Goal: Task Accomplishment & Management: Manage account settings

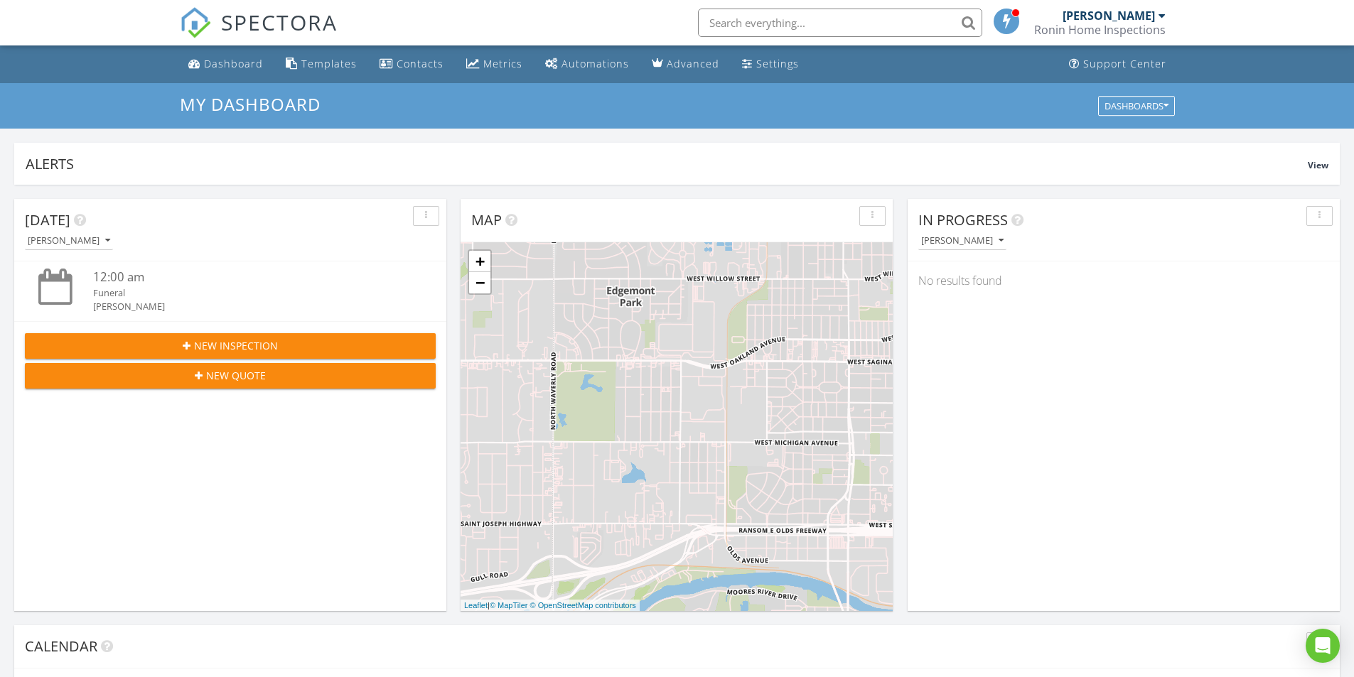
scroll to position [1315, 1376]
click at [261, 6] on div "SPECTORA" at bounding box center [259, 22] width 158 height 45
click at [242, 16] on span "SPECTORA" at bounding box center [279, 22] width 117 height 30
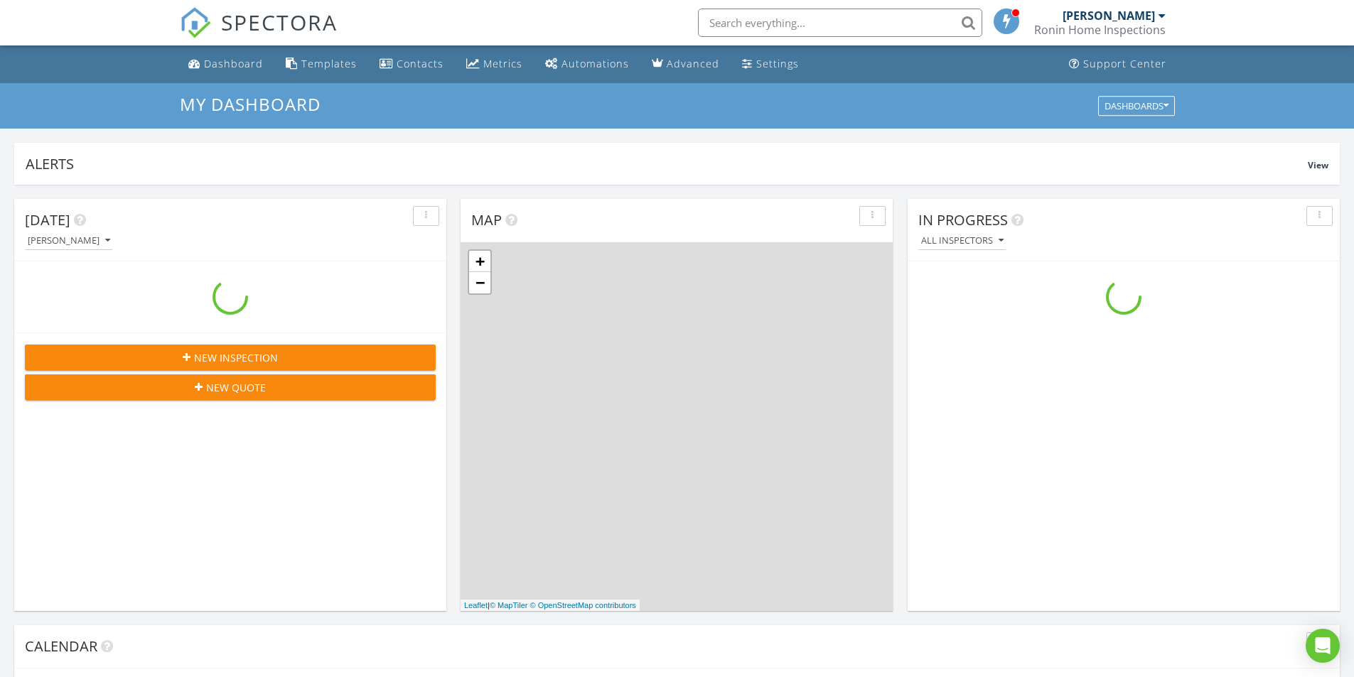
scroll to position [1315, 1376]
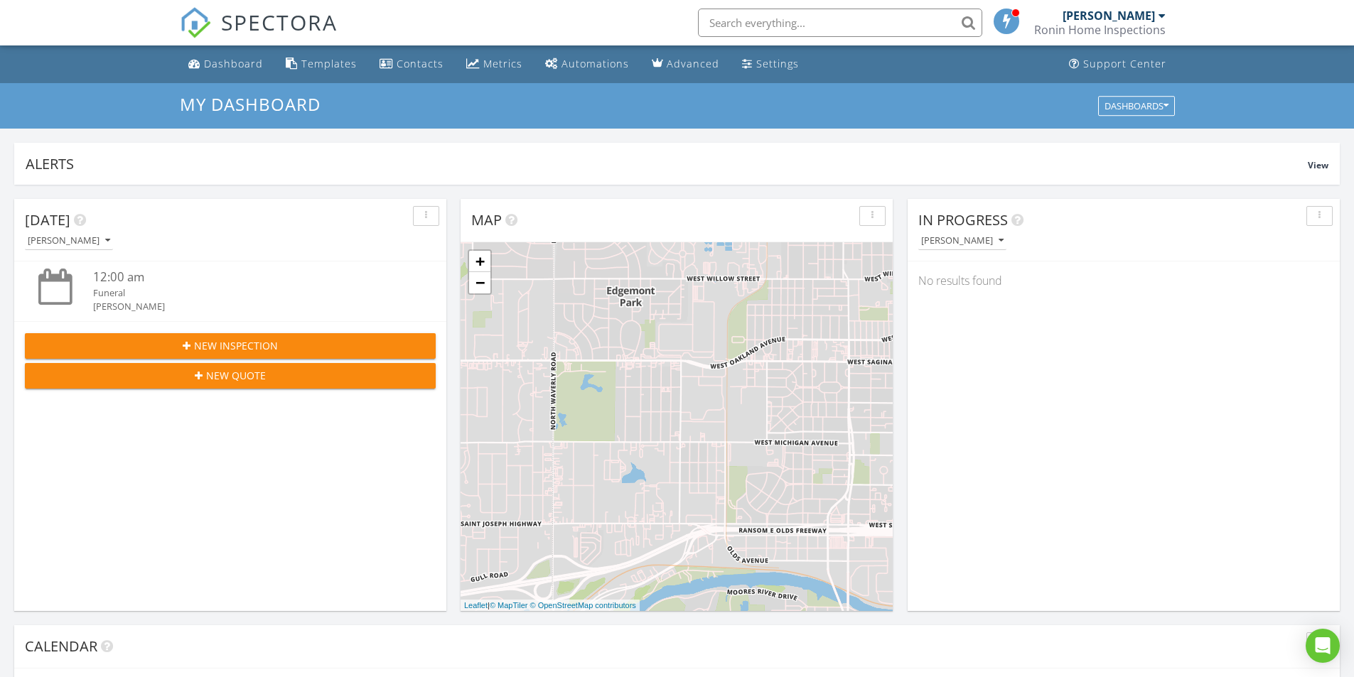
click at [1140, 21] on div "[PERSON_NAME]" at bounding box center [1108, 16] width 92 height 14
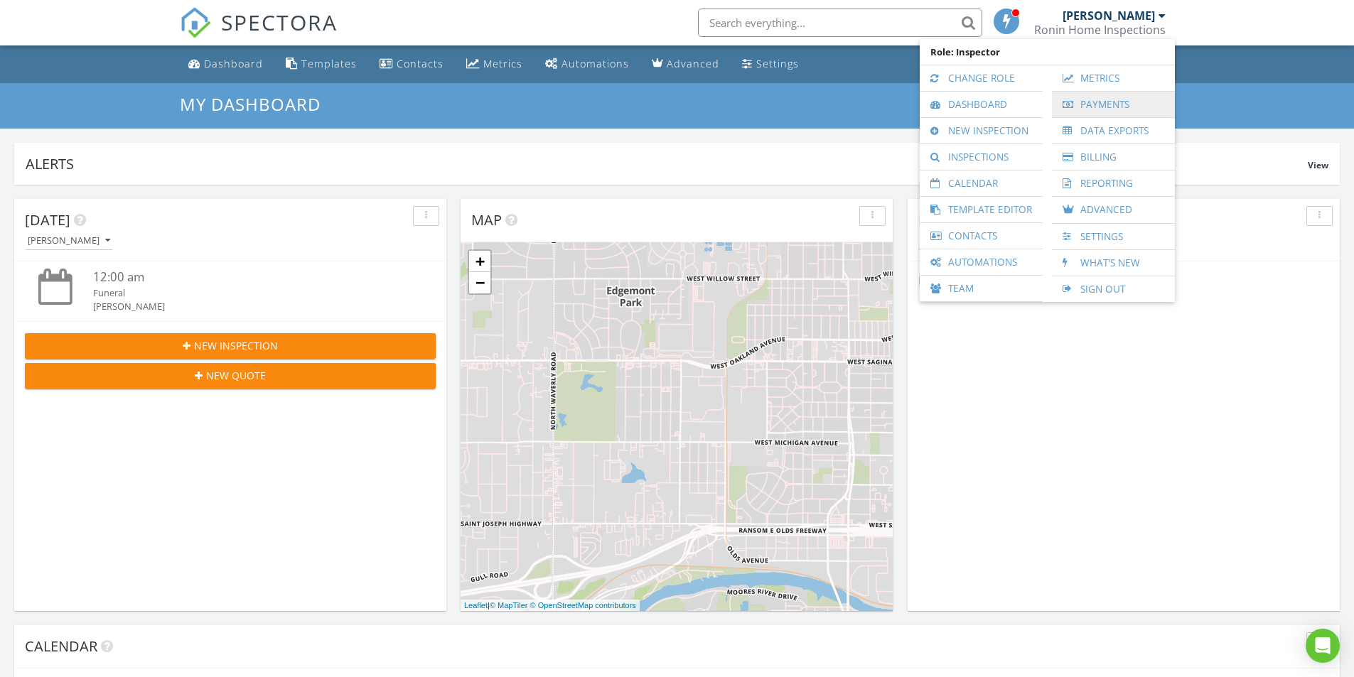
click at [1095, 102] on link "Payments" at bounding box center [1113, 105] width 109 height 26
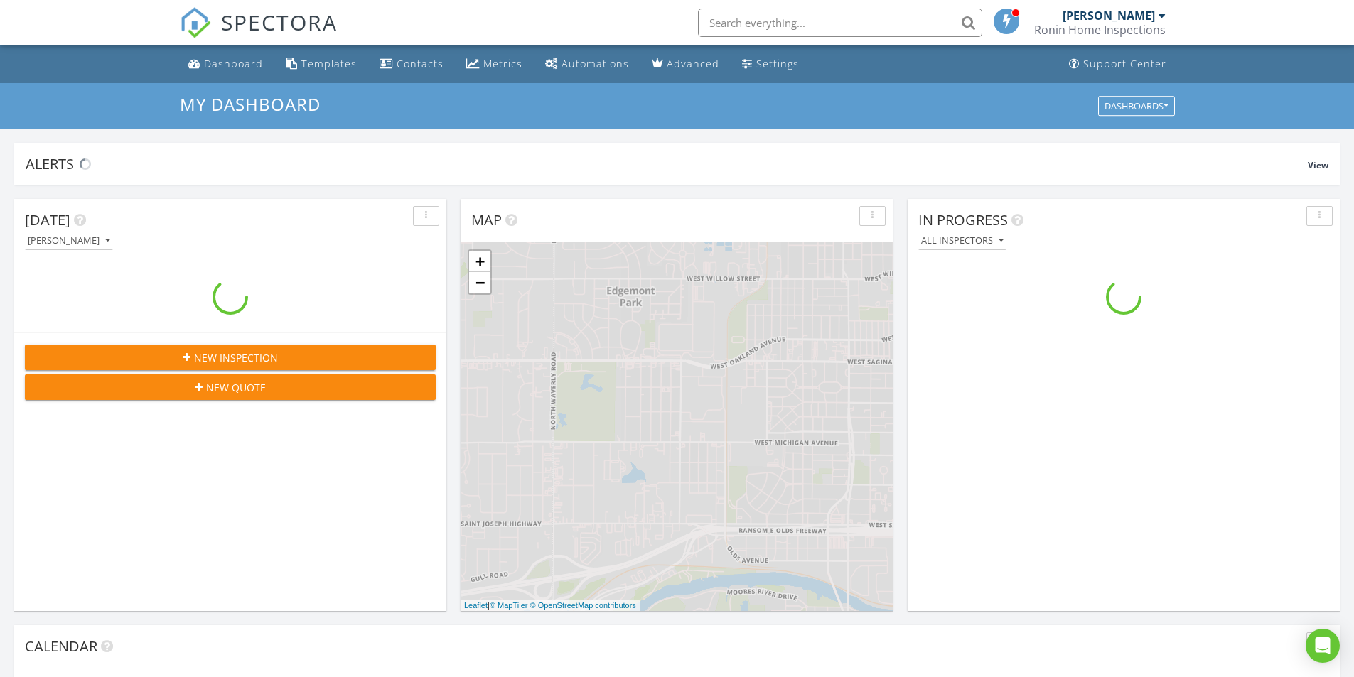
scroll to position [1315, 1376]
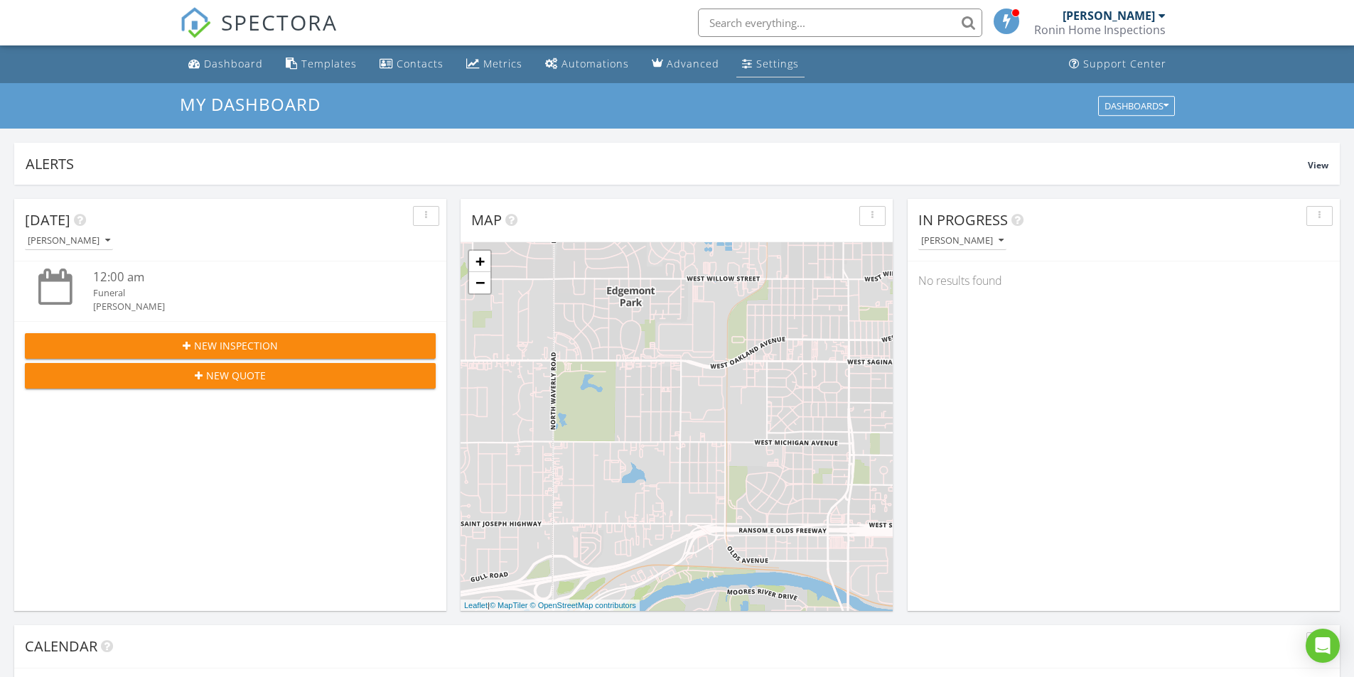
click at [756, 68] on div "Settings" at bounding box center [777, 64] width 43 height 14
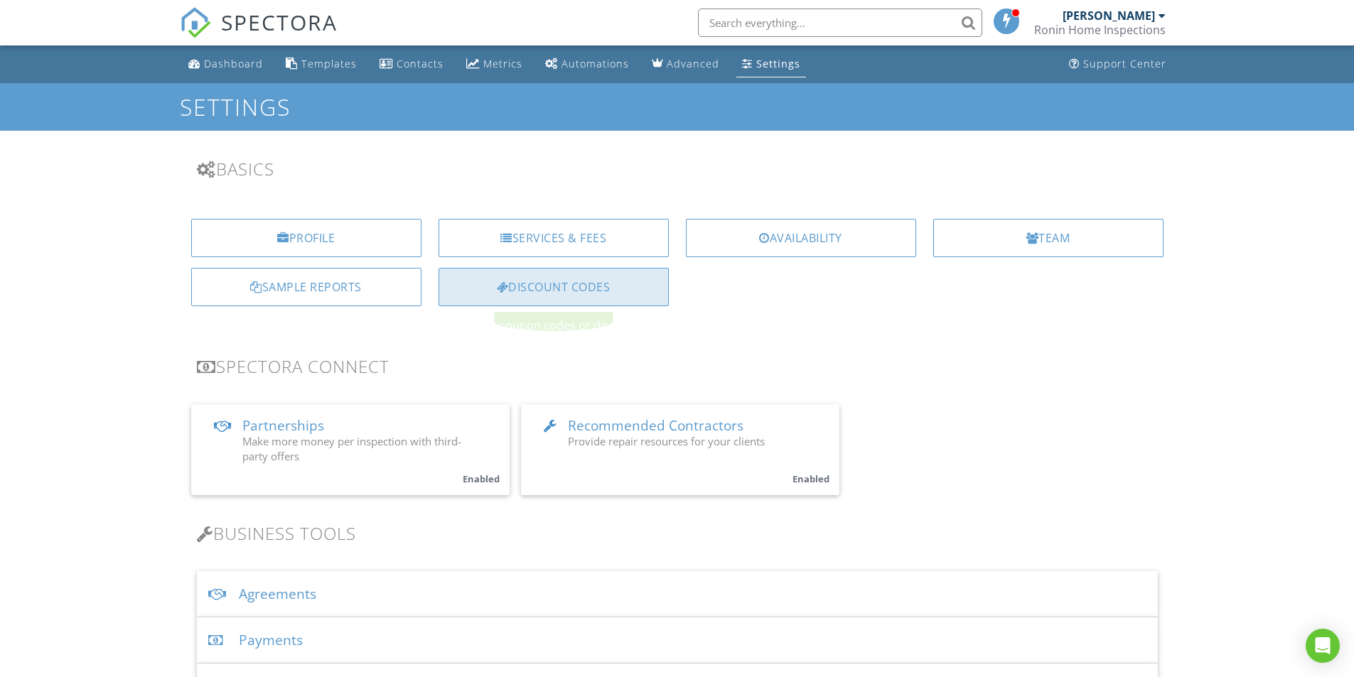
click at [546, 285] on div "Discount Codes" at bounding box center [553, 287] width 230 height 38
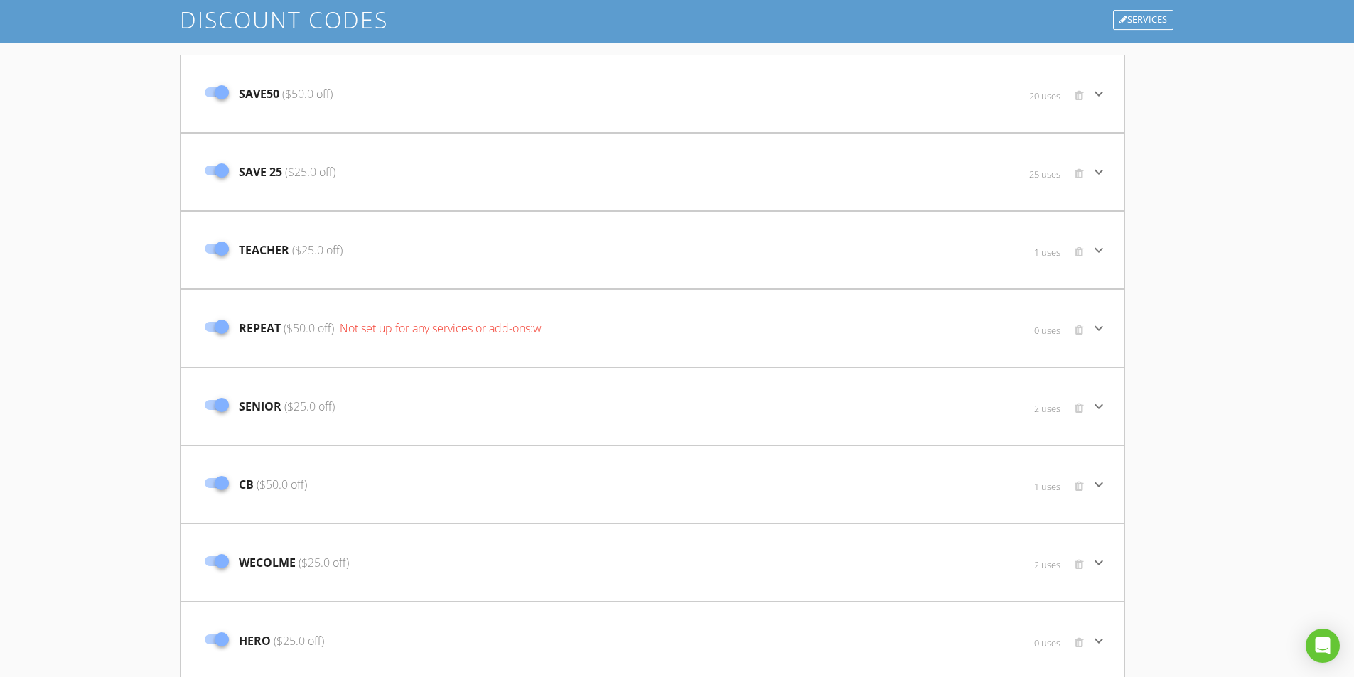
scroll to position [87, 0]
click at [264, 173] on span "SAVE 25 ($25.0 off)" at bounding box center [287, 172] width 97 height 17
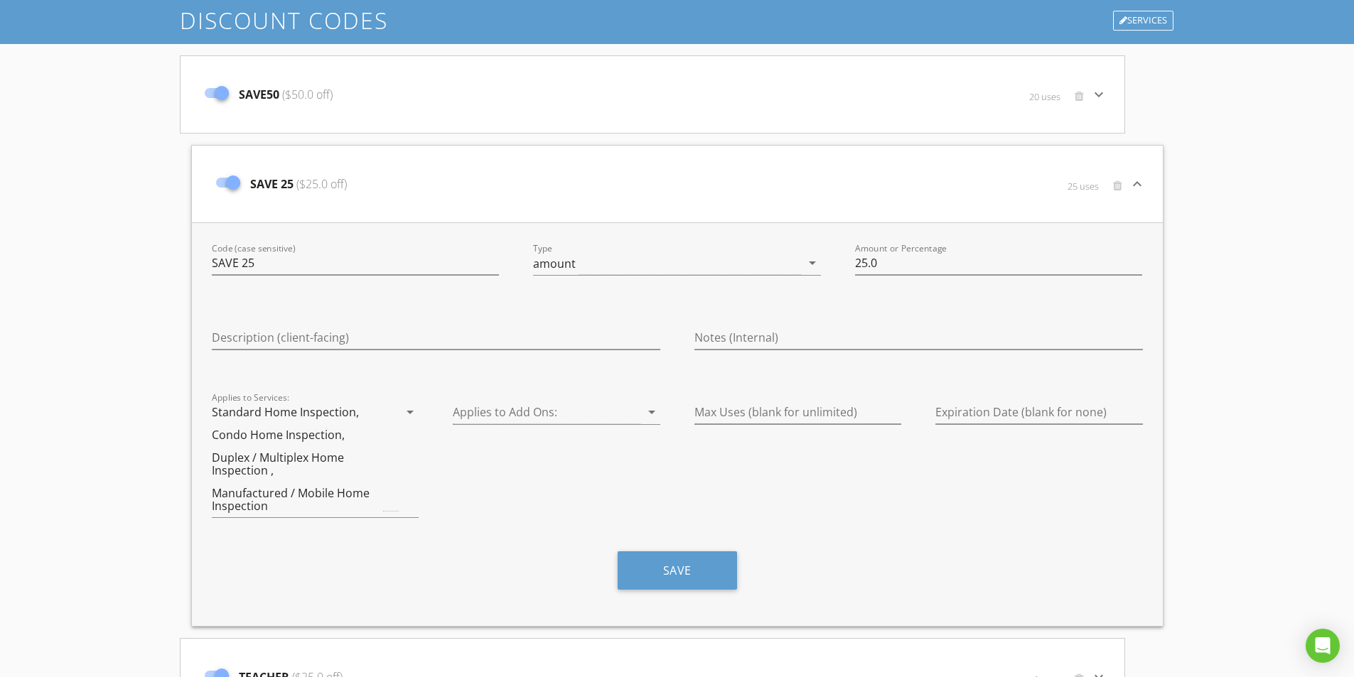
click at [1141, 188] on icon "keyboard_arrow_down" at bounding box center [1137, 184] width 17 height 17
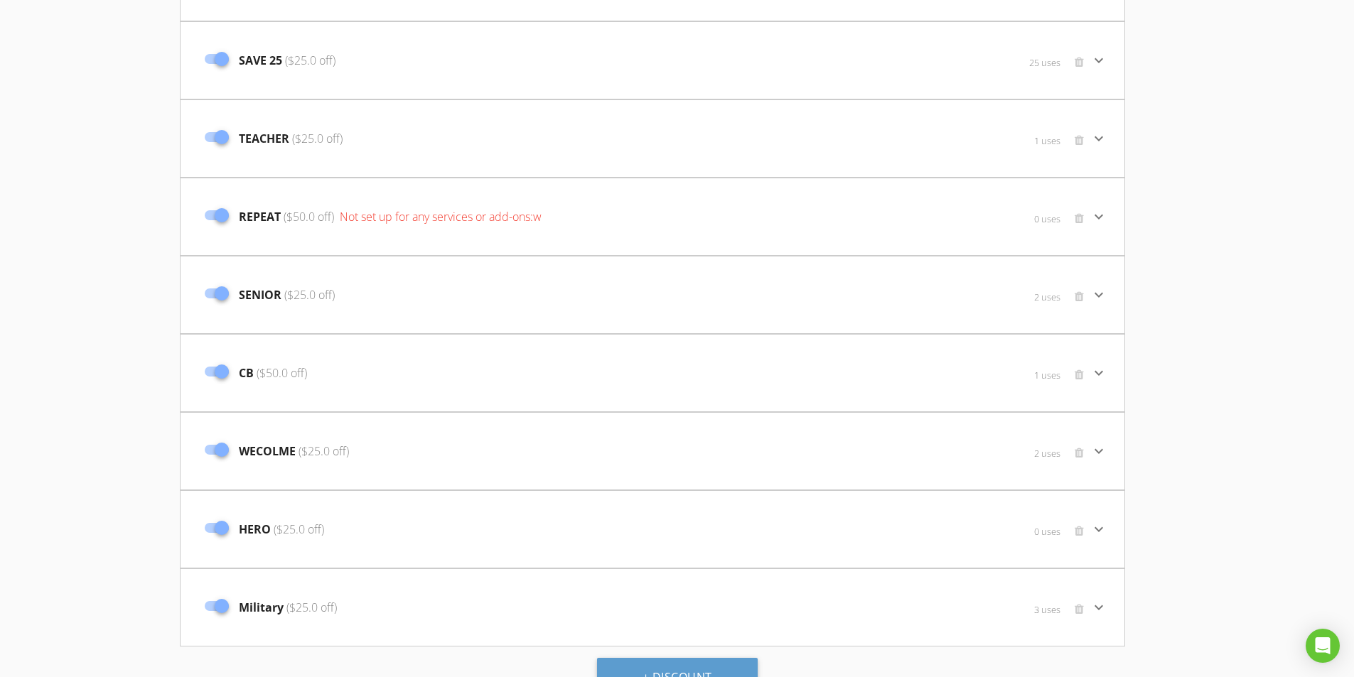
scroll to position [229, 0]
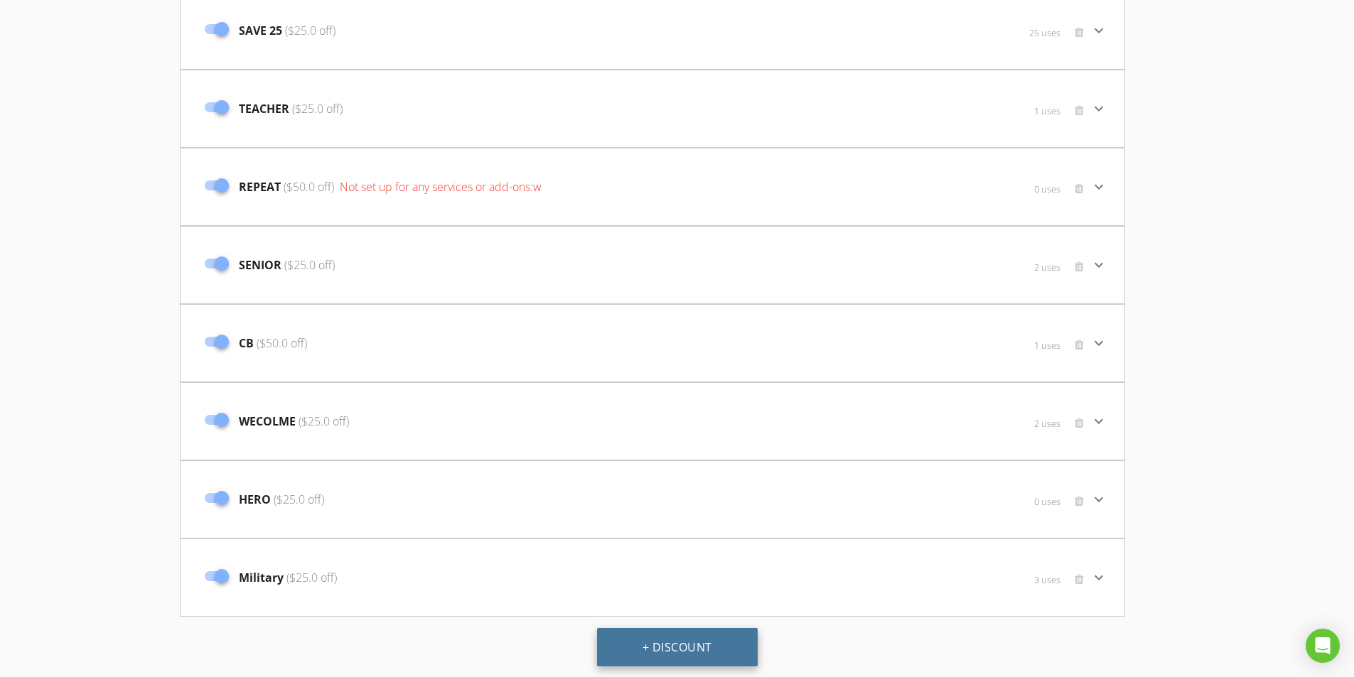
click at [673, 656] on button "+ Discount" at bounding box center [677, 647] width 161 height 38
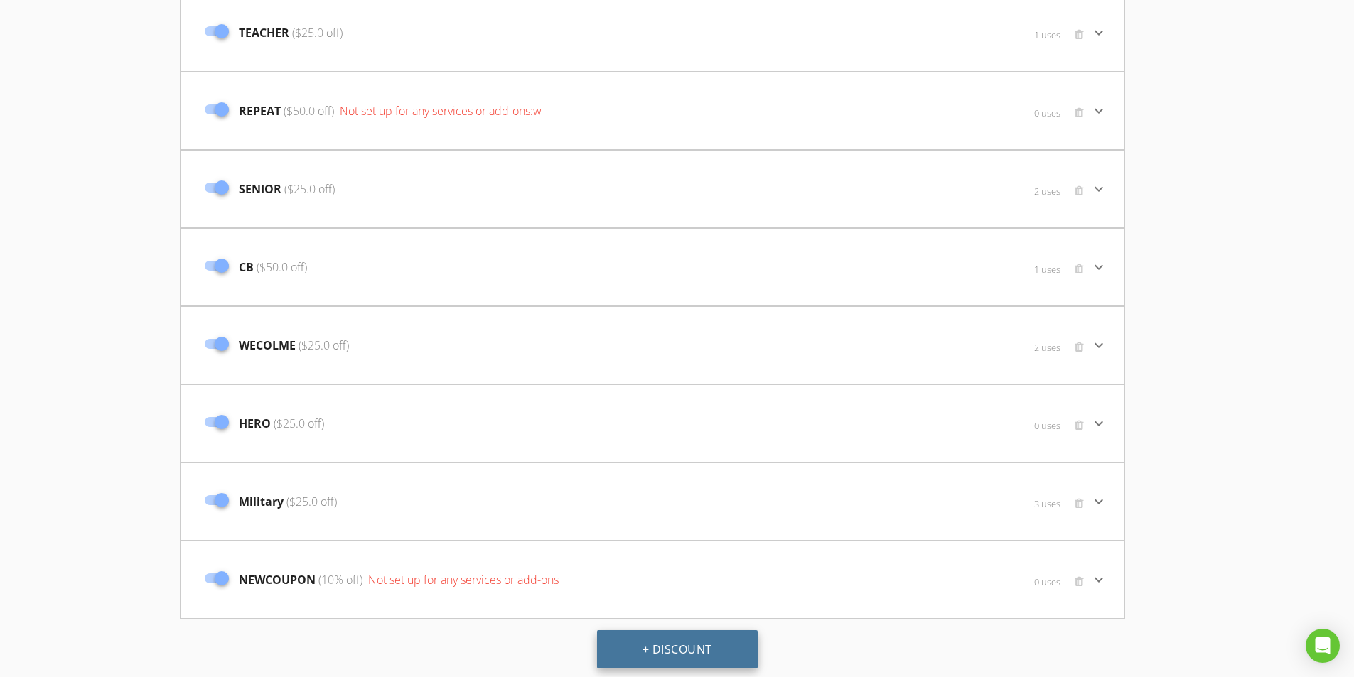
scroll to position [307, 0]
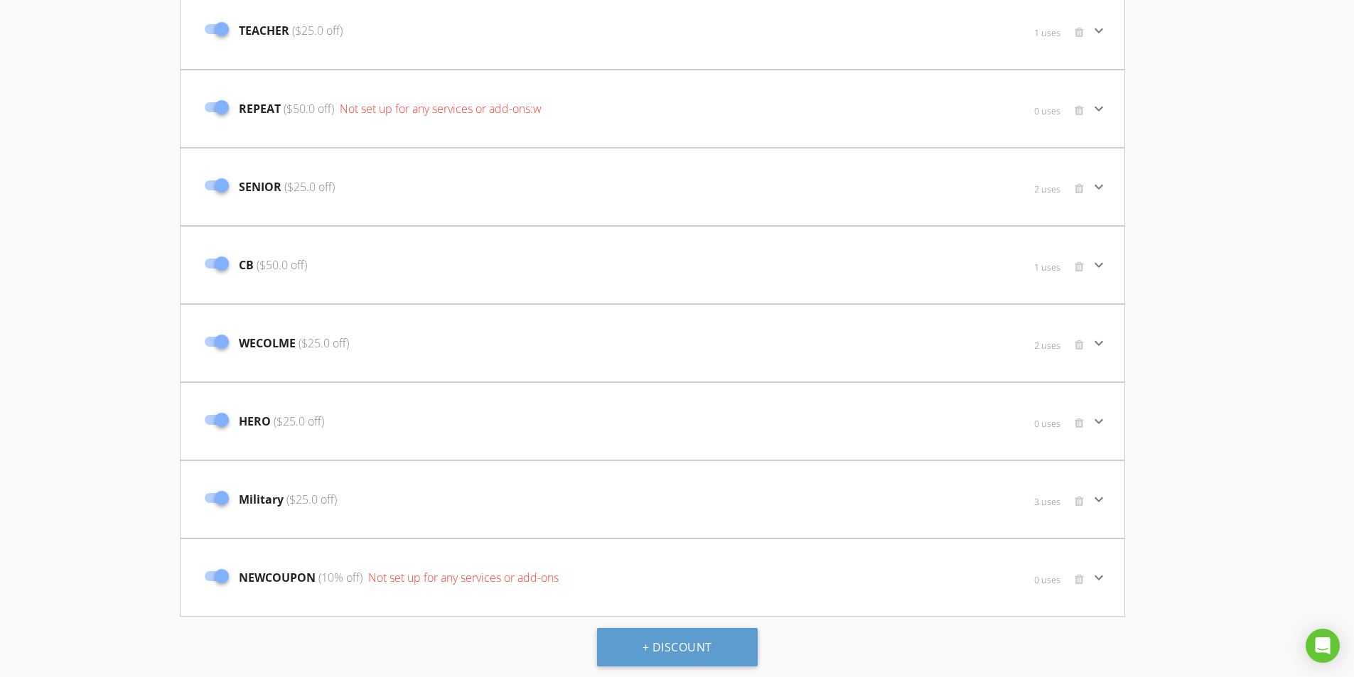
click at [281, 580] on span "NEWCOUPON (10% off) Not set up for any services or add-ons" at bounding box center [399, 577] width 320 height 17
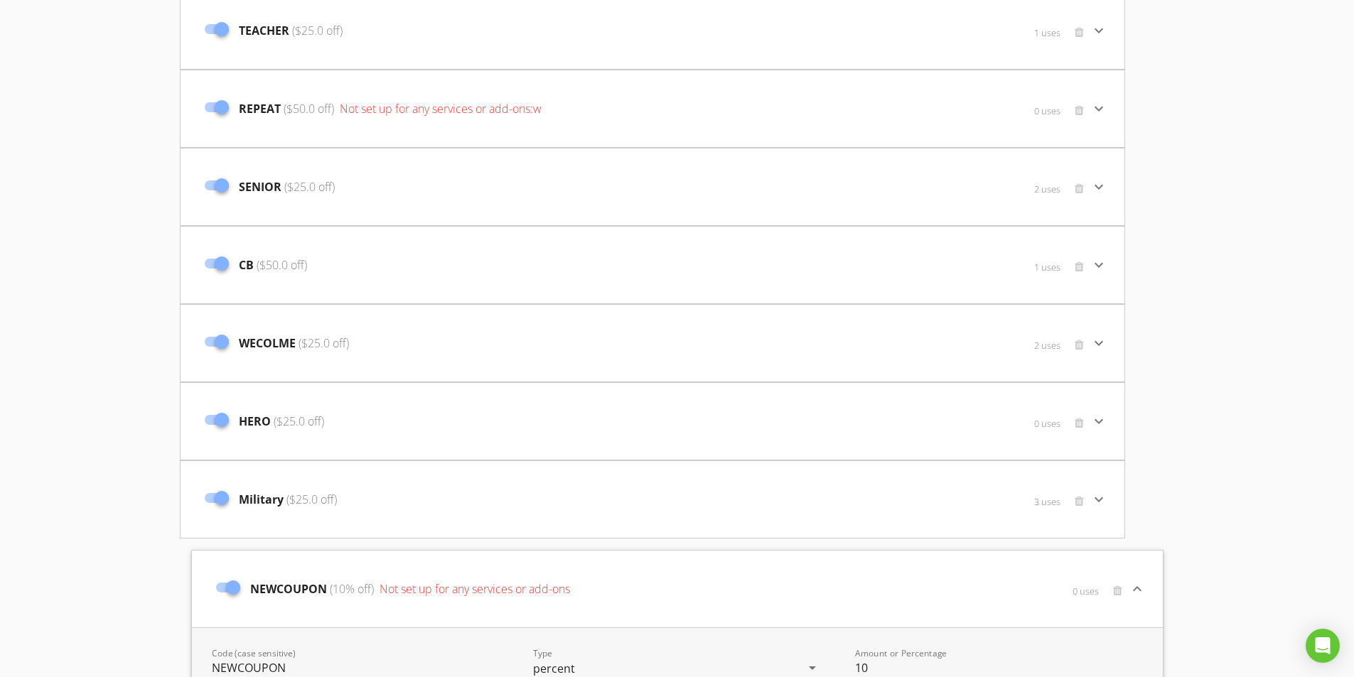
scroll to position [520, 0]
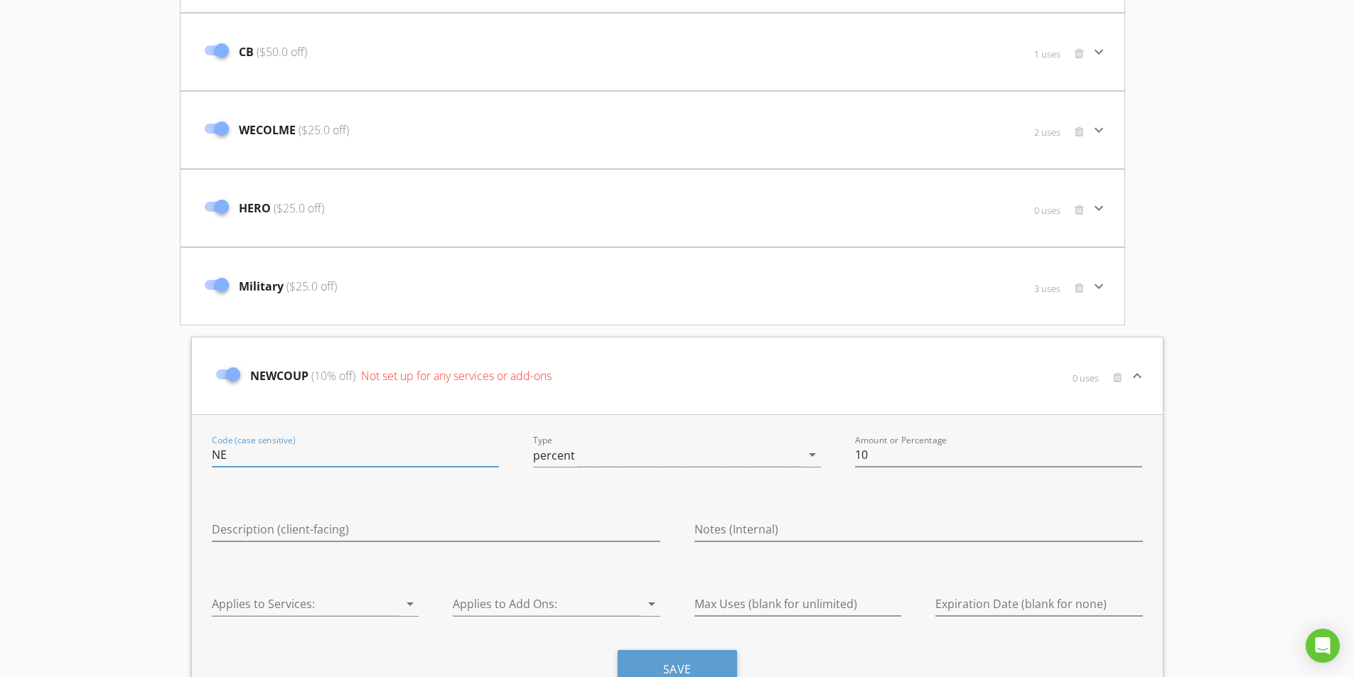
type input "N"
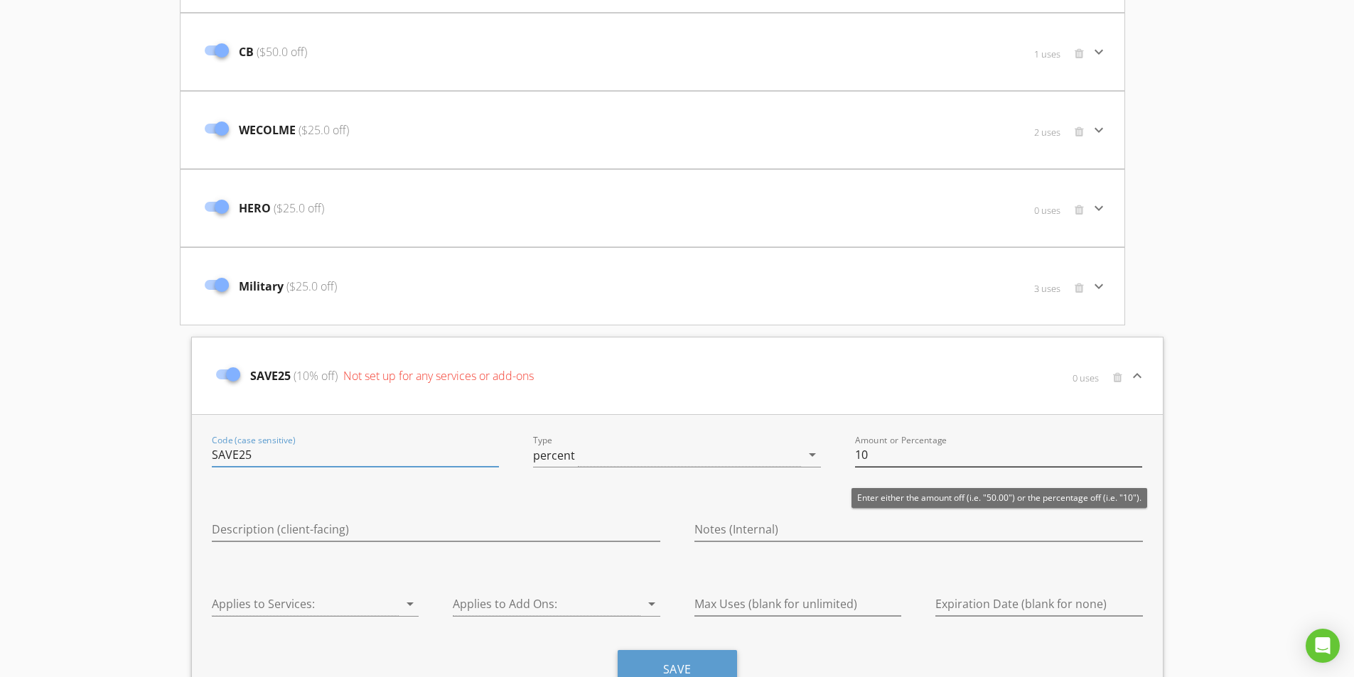
type input "SAVE25"
type input "1"
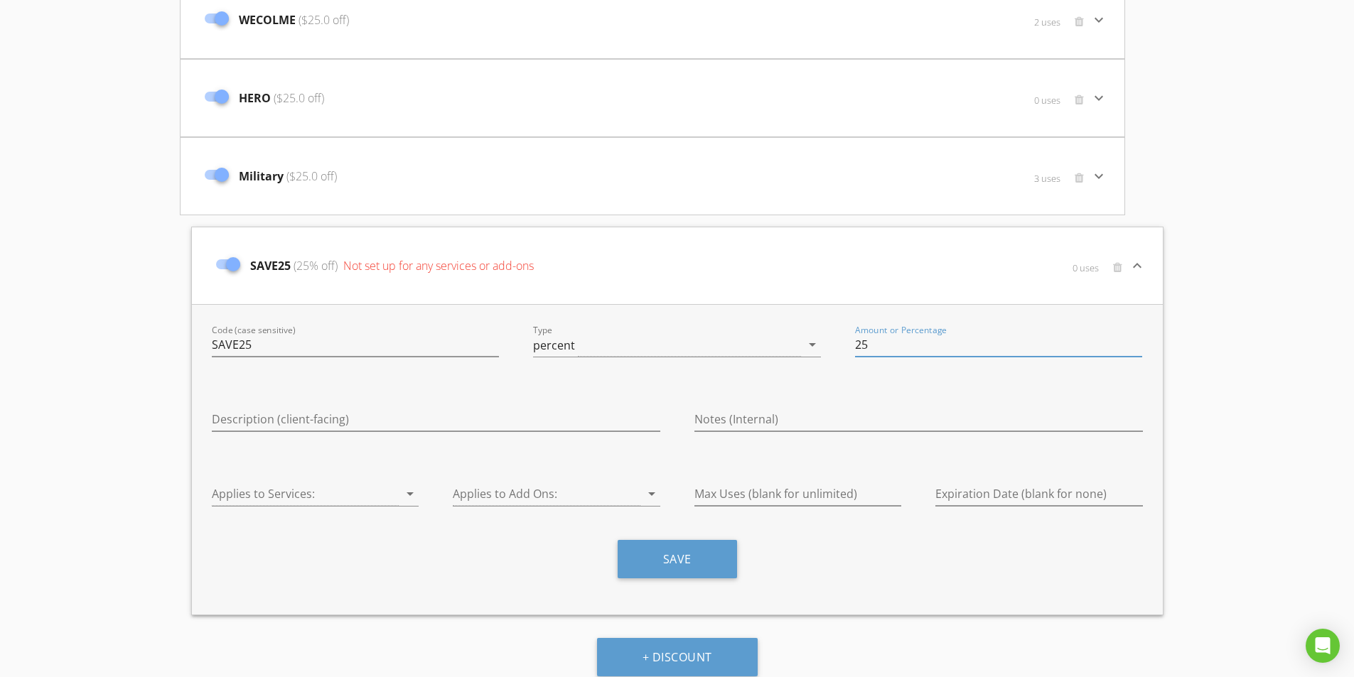
scroll to position [640, 0]
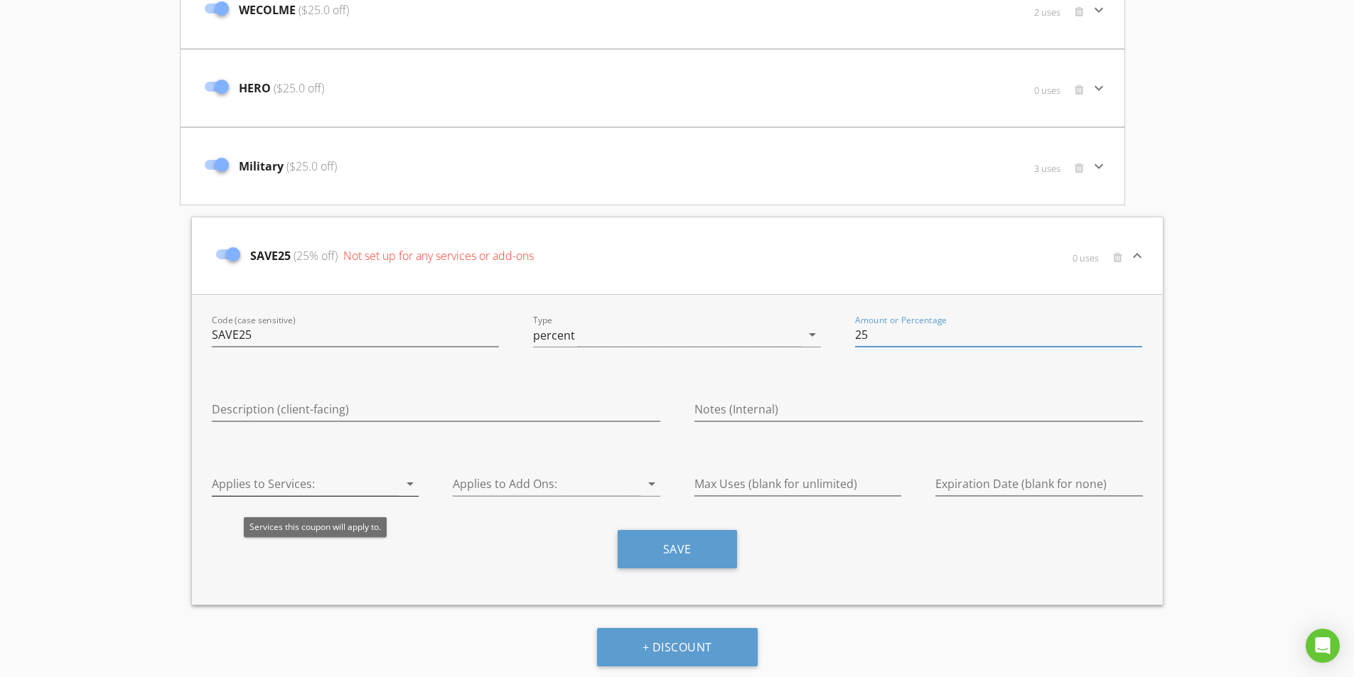
type input "25"
click at [321, 480] on div at bounding box center [306, 484] width 188 height 23
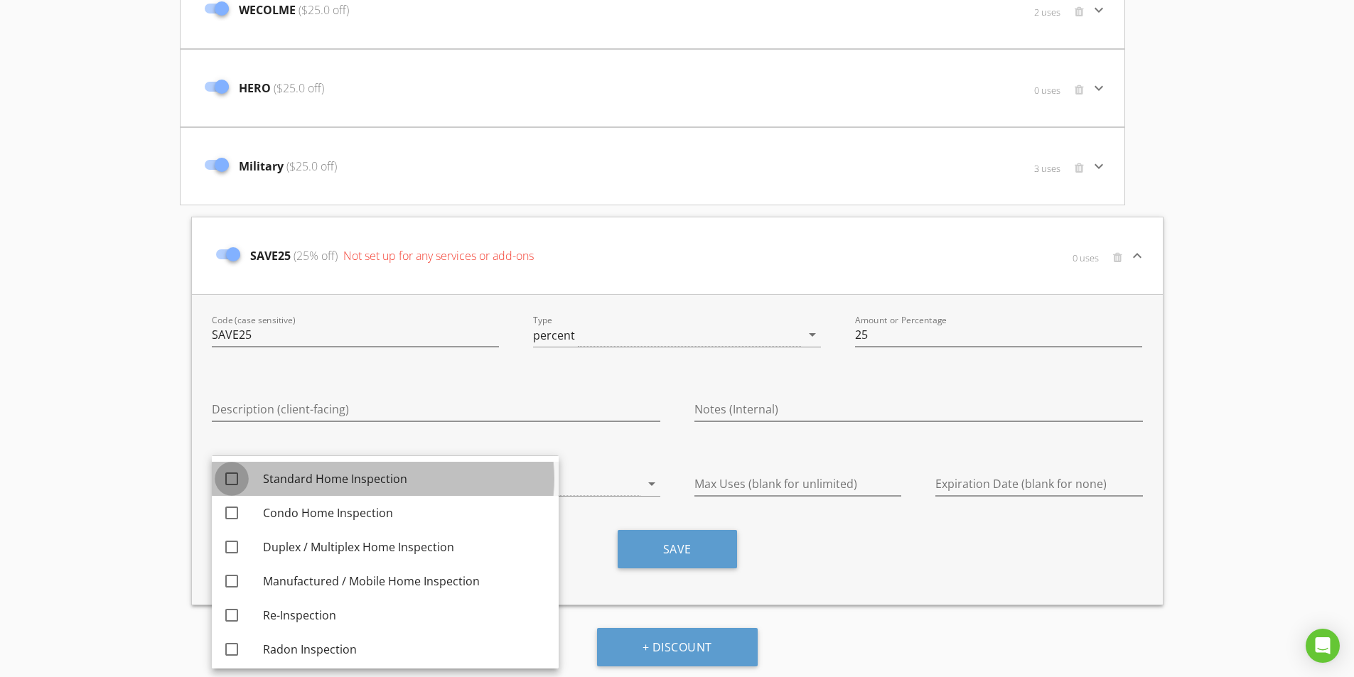
click at [231, 477] on div at bounding box center [232, 479] width 24 height 24
checkbox input "true"
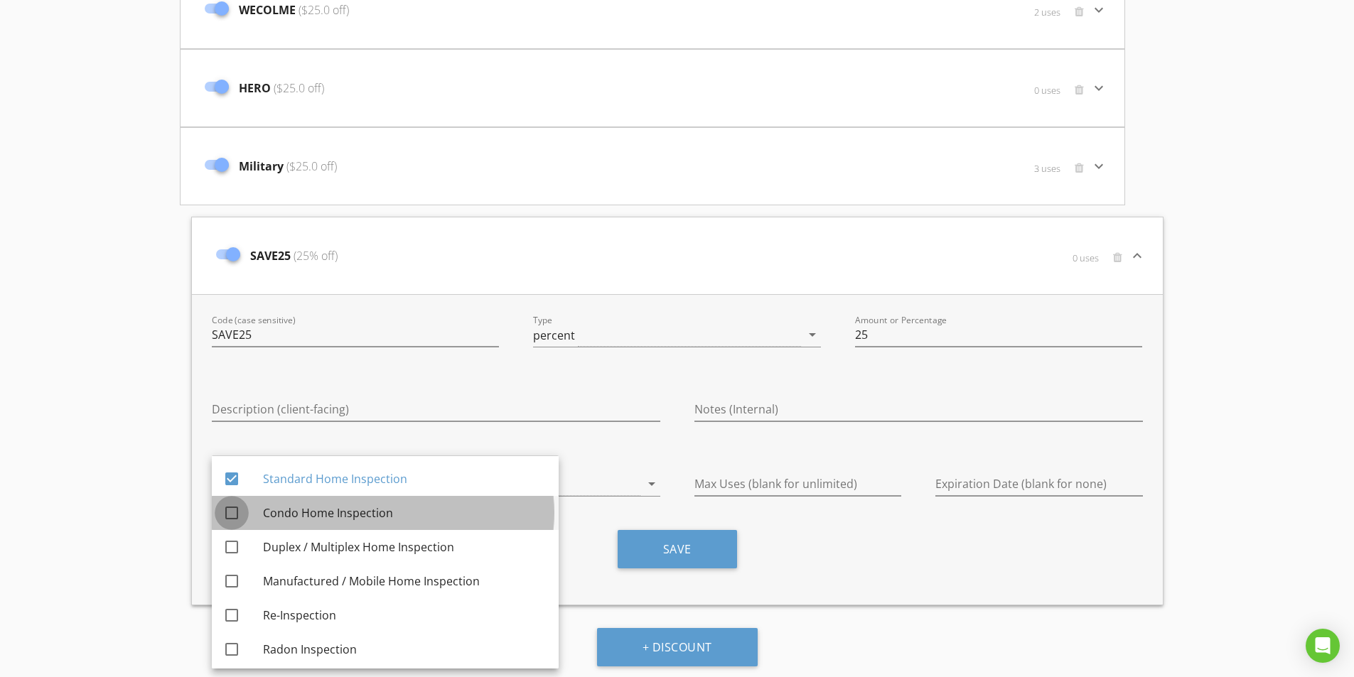
click at [228, 510] on div at bounding box center [232, 513] width 24 height 24
checkbox input "true"
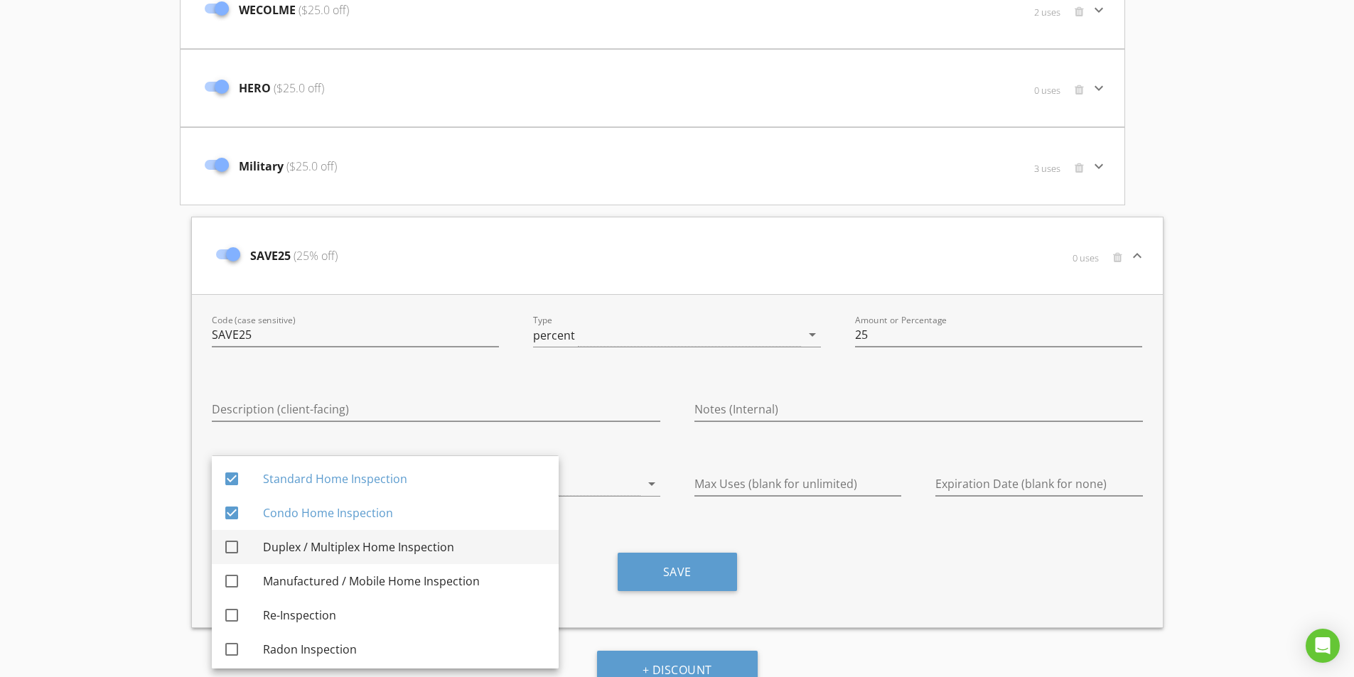
click at [232, 551] on div at bounding box center [232, 547] width 24 height 24
checkbox input "true"
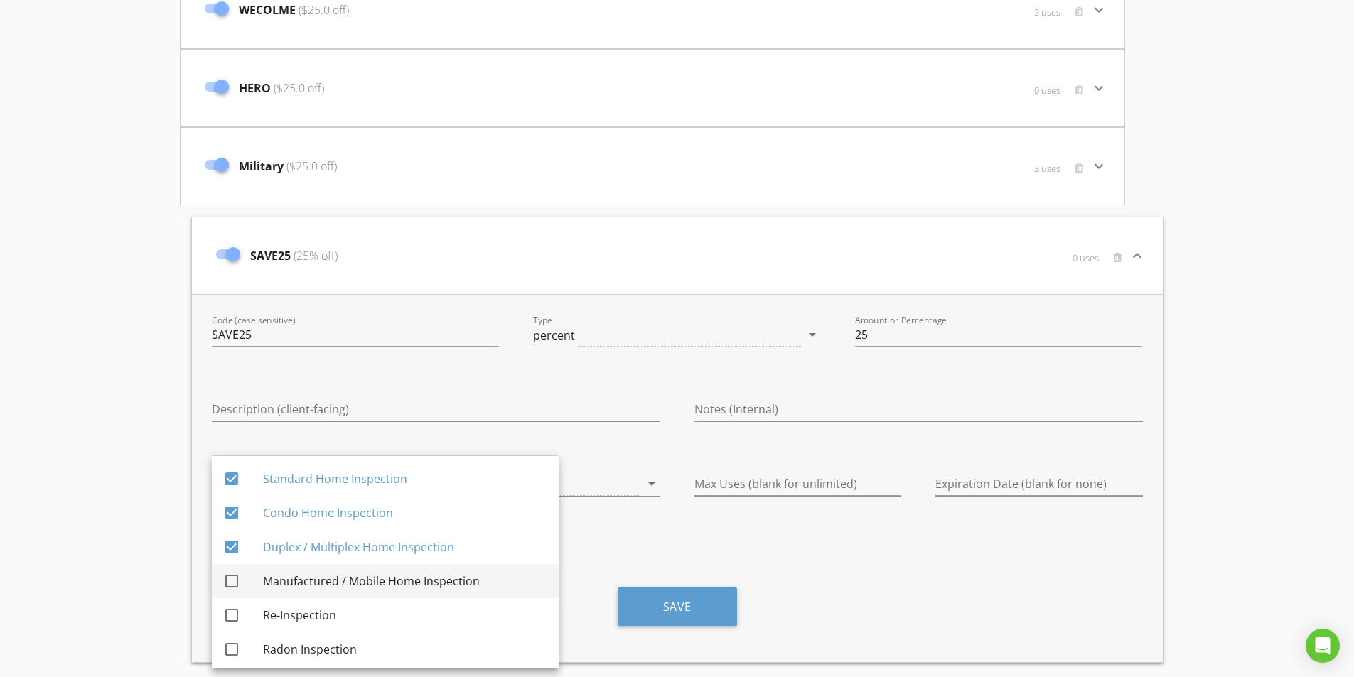
click at [235, 587] on div at bounding box center [232, 581] width 24 height 24
checkbox input "true"
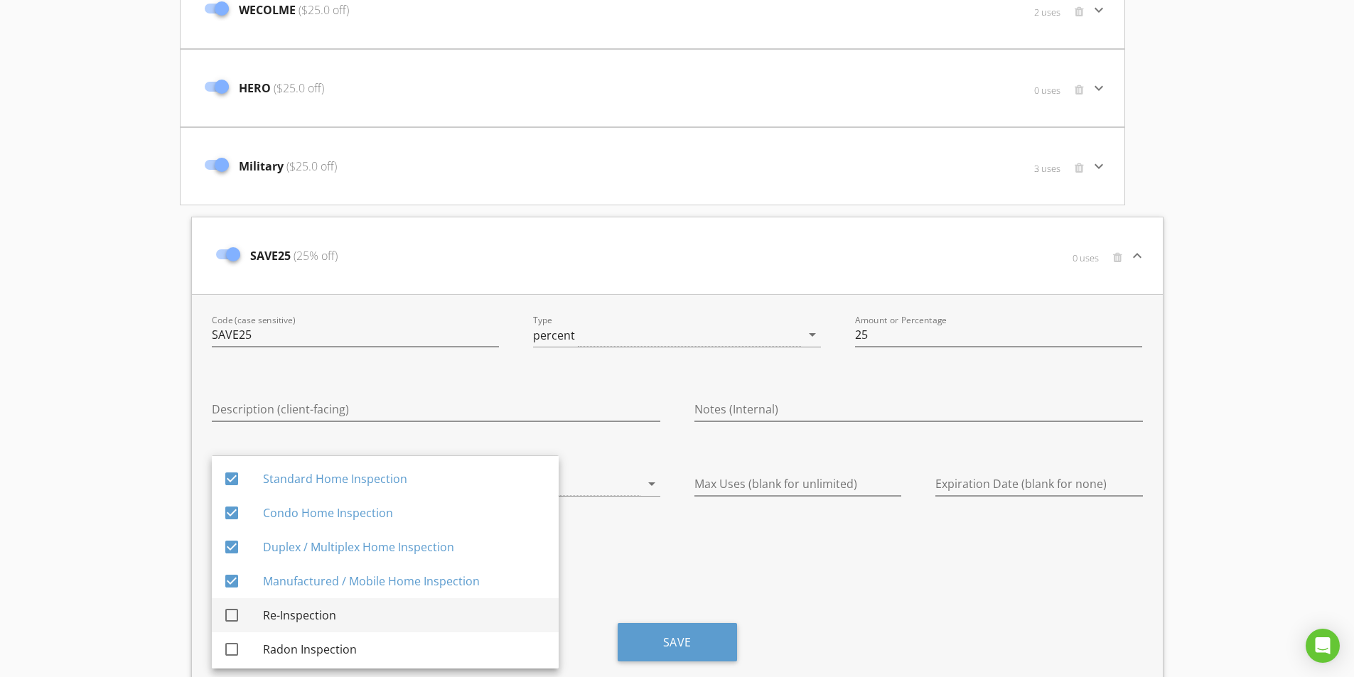
click at [232, 616] on div at bounding box center [232, 615] width 24 height 24
checkbox input "true"
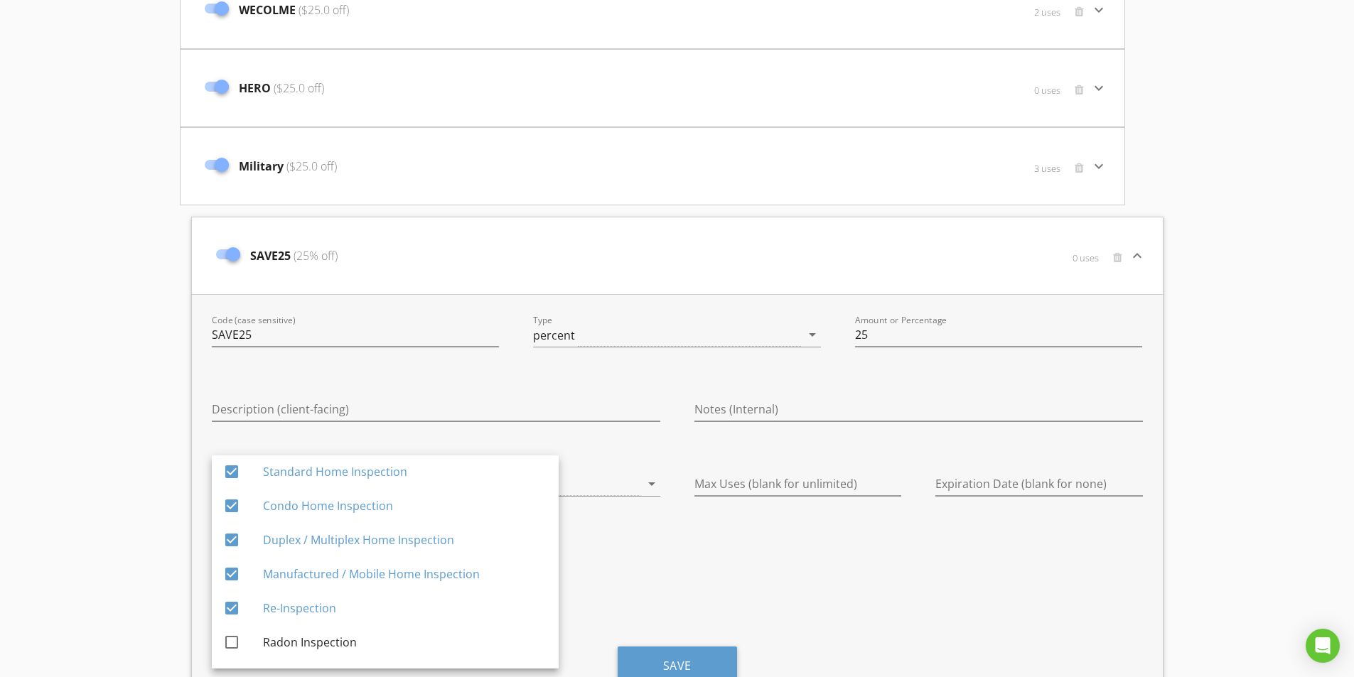
scroll to position [0, 0]
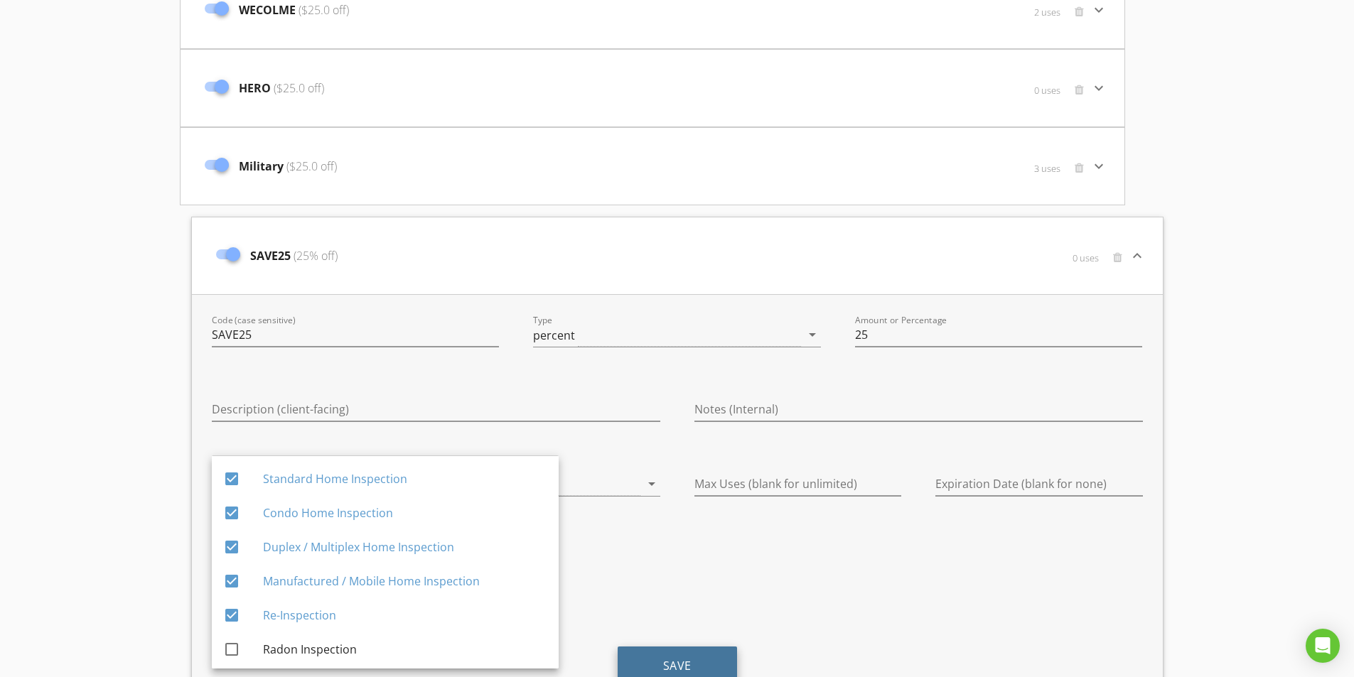
click at [682, 677] on button "Save" at bounding box center [677, 666] width 119 height 38
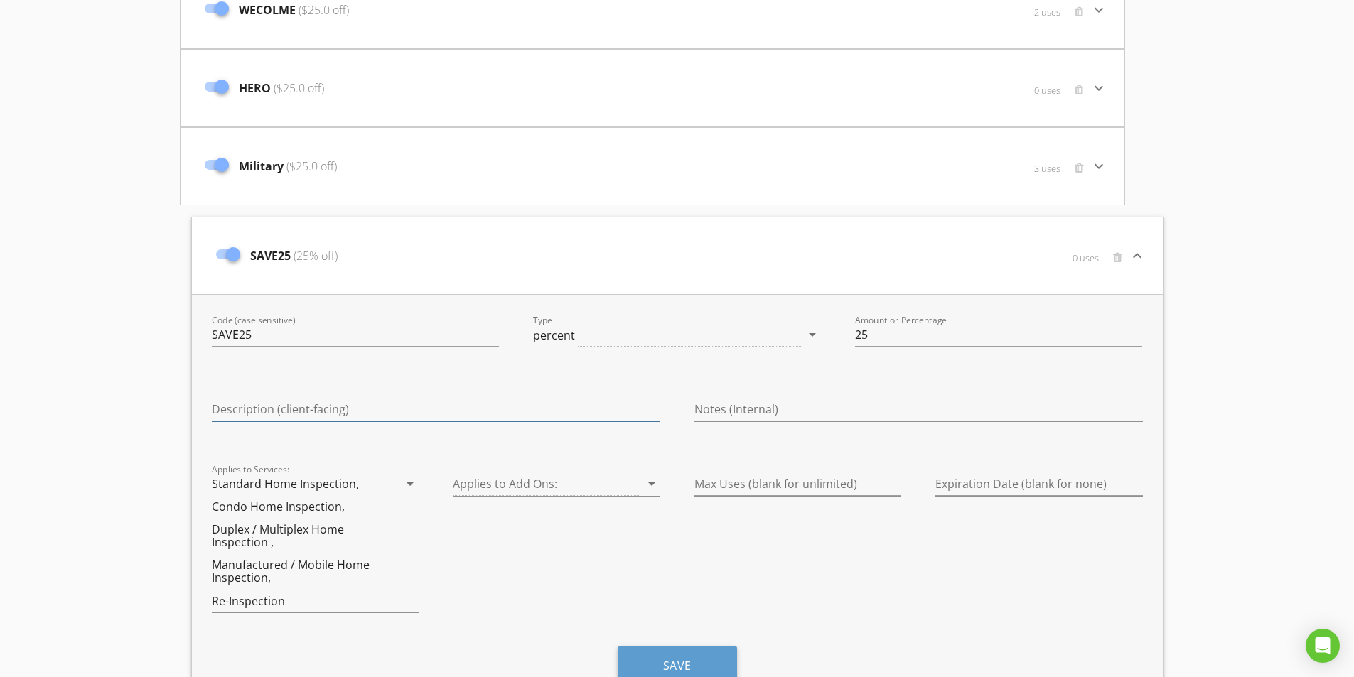
click at [351, 407] on input "Description (client-facing)" at bounding box center [436, 409] width 448 height 23
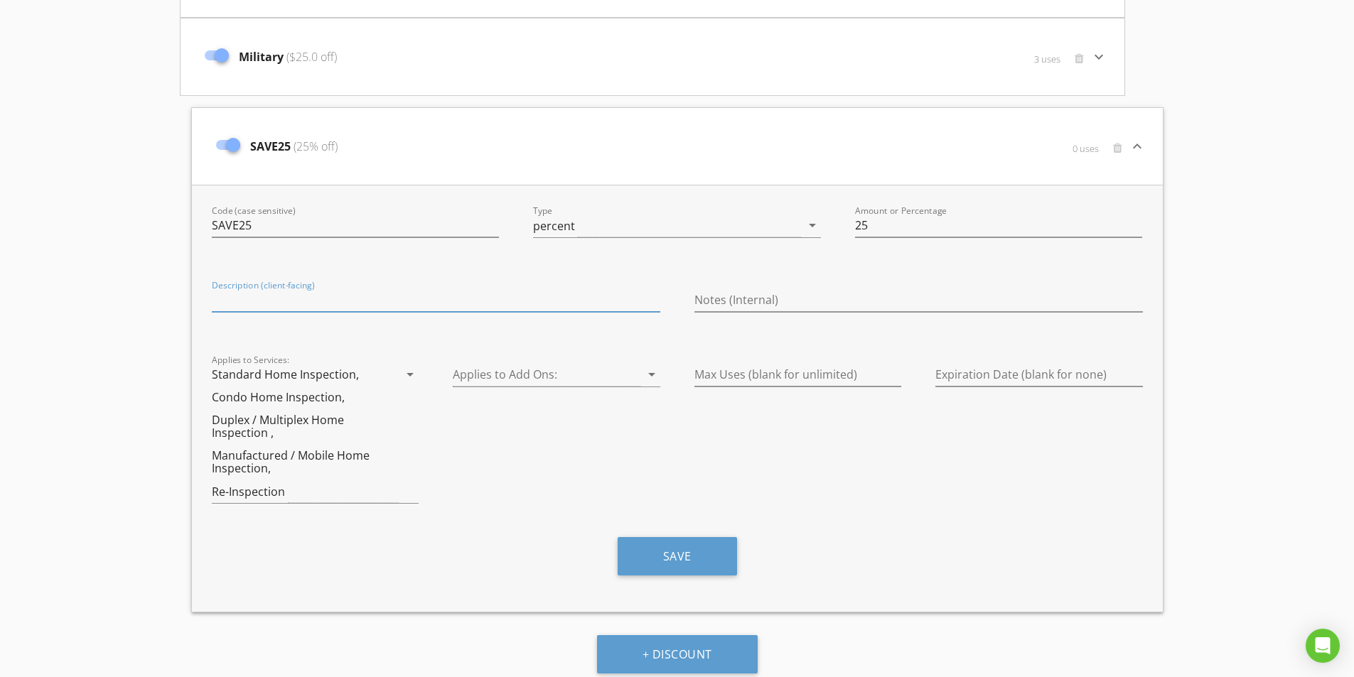
scroll to position [757, 0]
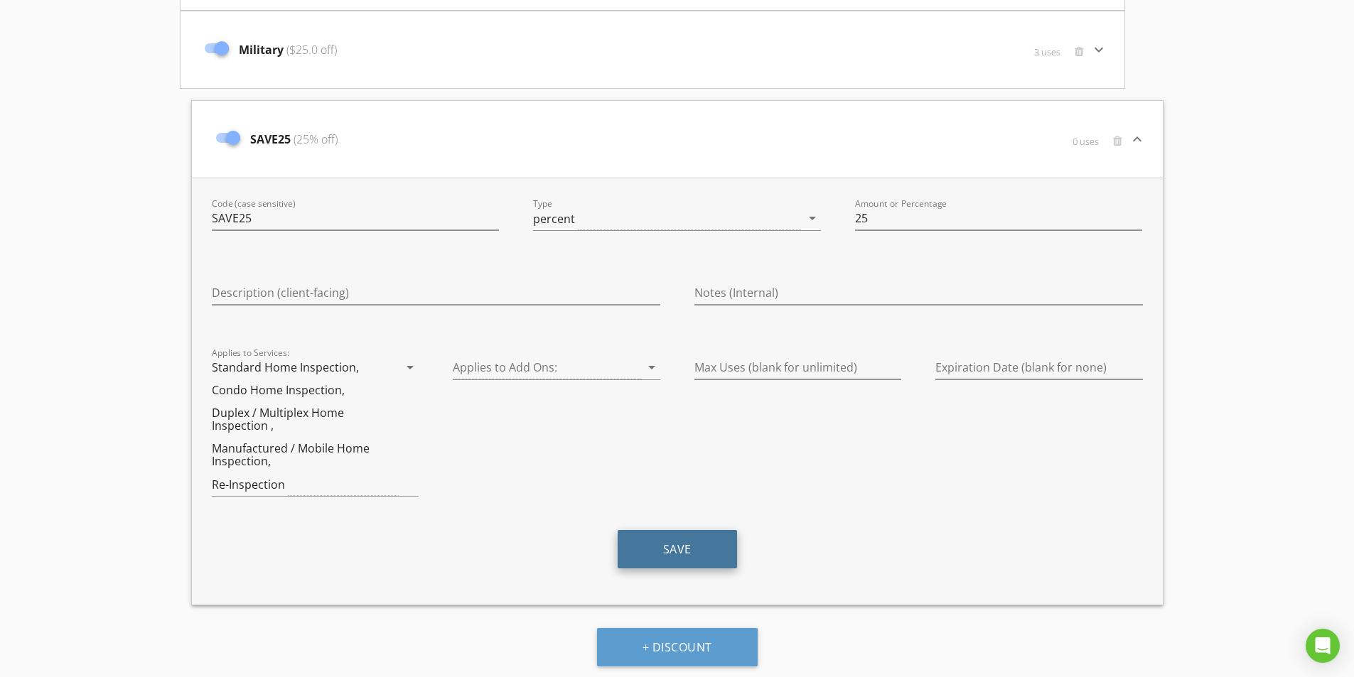
click at [696, 544] on button "Save" at bounding box center [677, 549] width 119 height 38
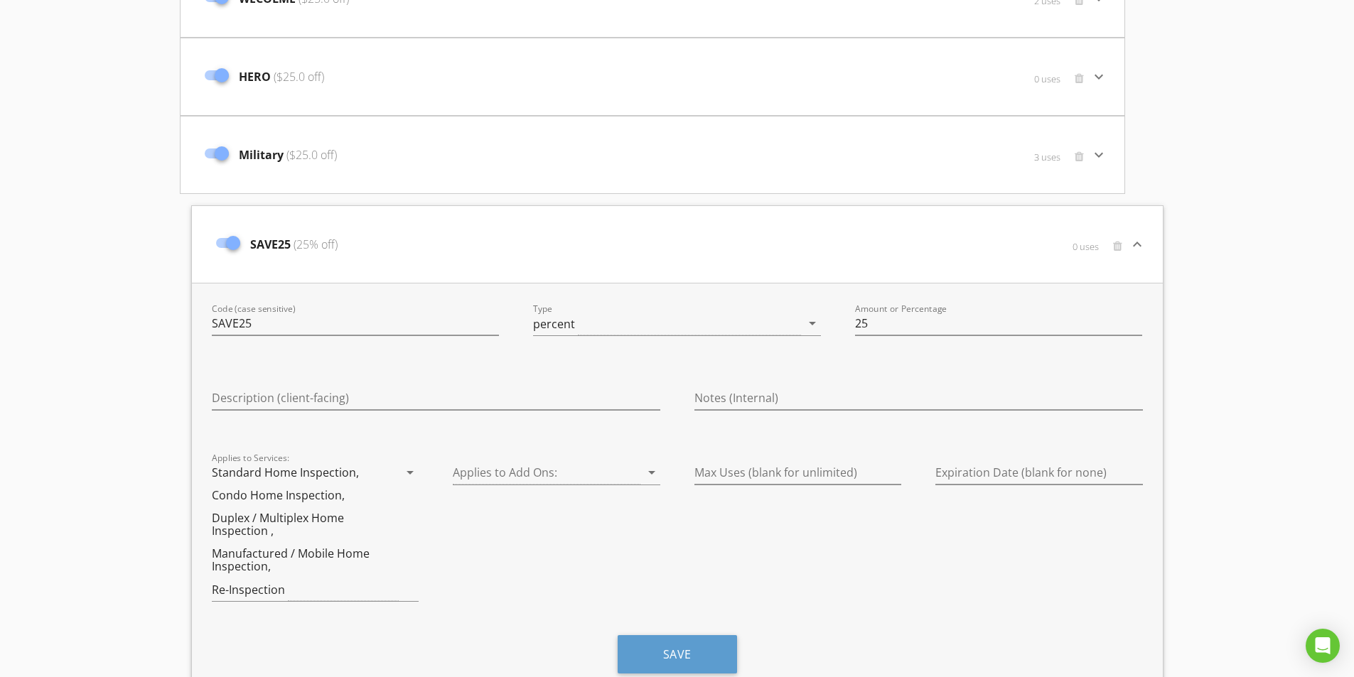
scroll to position [686, 0]
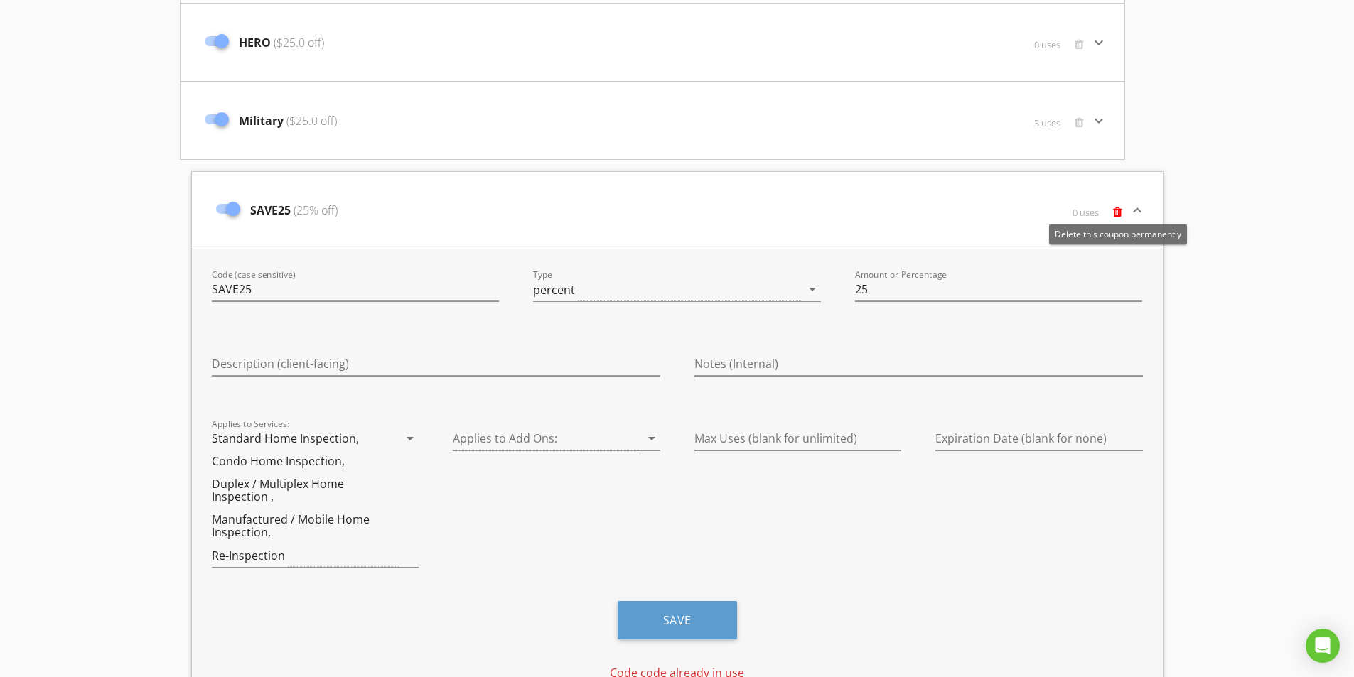
click at [1119, 213] on span at bounding box center [1117, 211] width 9 height 11
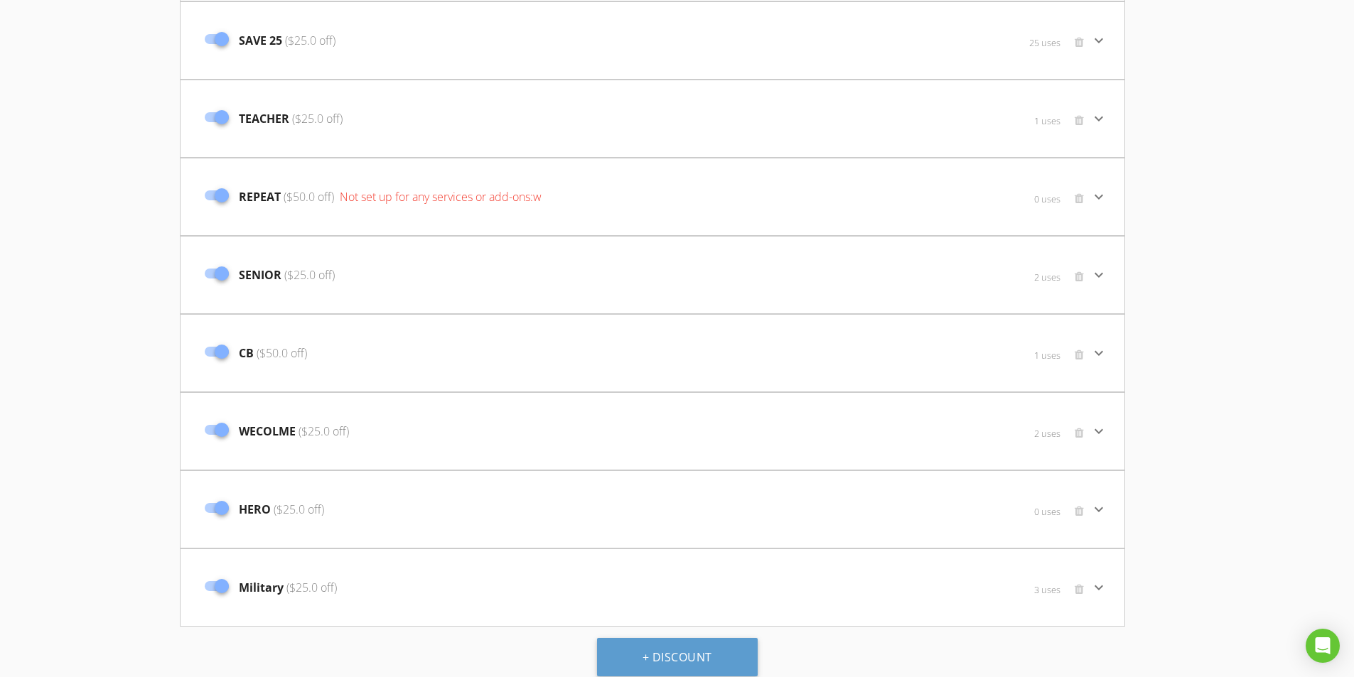
scroll to position [16, 0]
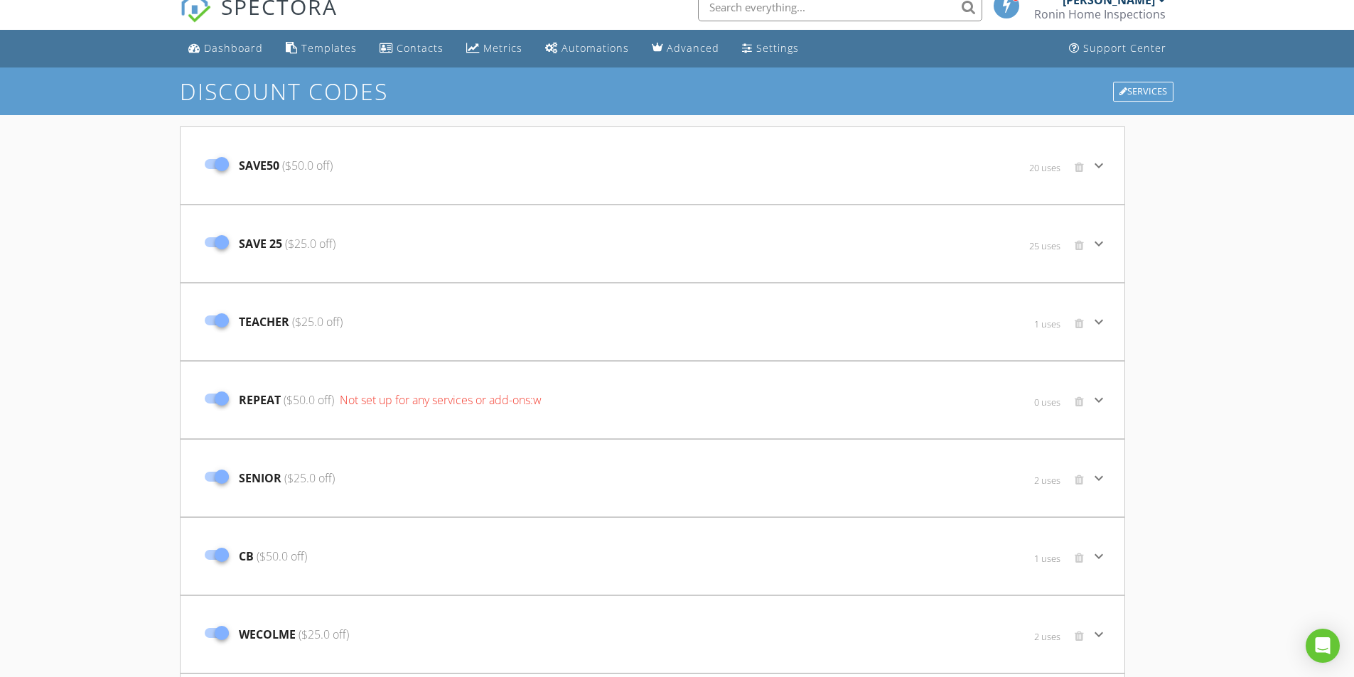
click at [288, 247] on span "($25.0 off)" at bounding box center [308, 244] width 53 height 16
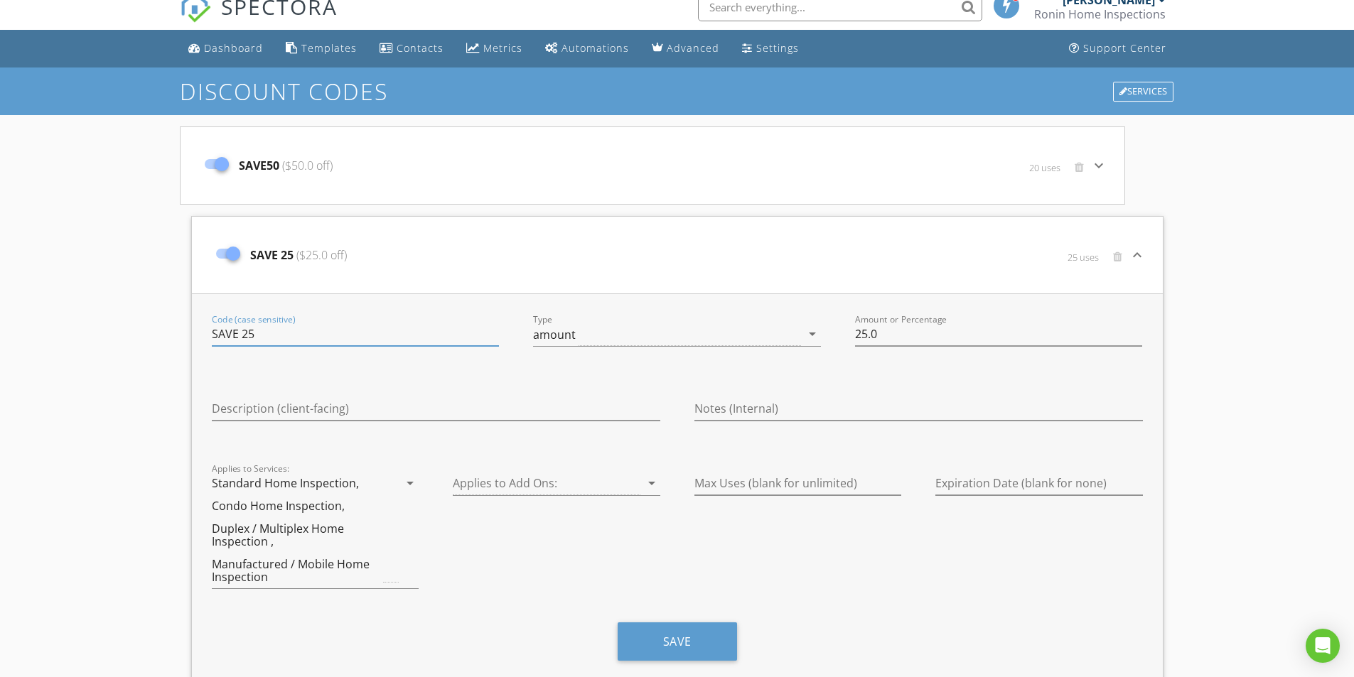
click at [243, 335] on input "SAVE 25" at bounding box center [356, 334] width 288 height 23
type input "SAVE25"
click at [662, 644] on button "Save" at bounding box center [677, 642] width 119 height 38
click at [672, 642] on button "Save" at bounding box center [677, 642] width 119 height 38
click at [1139, 253] on icon "keyboard_arrow_down" at bounding box center [1137, 255] width 17 height 17
